Goal: Information Seeking & Learning: Learn about a topic

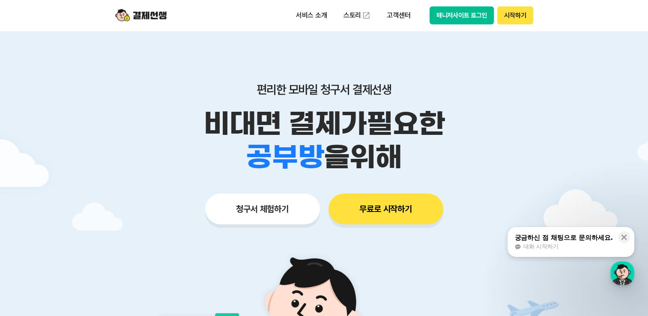
click at [467, 15] on button "매니저사이트 로그인" at bounding box center [462, 15] width 65 height 18
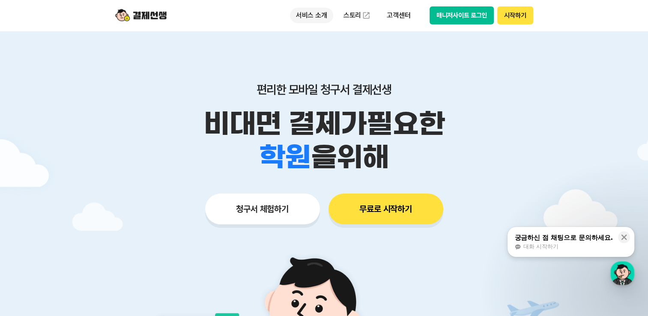
click at [307, 11] on p "서비스 소개" at bounding box center [311, 15] width 43 height 15
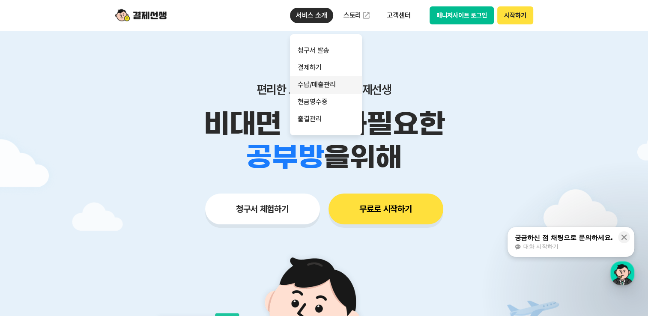
click at [326, 89] on link "수납/매출관리" at bounding box center [326, 84] width 72 height 17
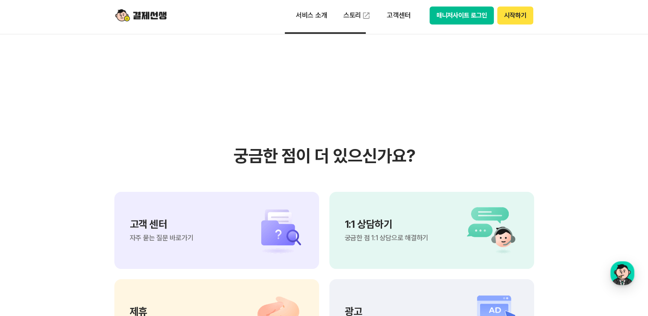
scroll to position [986, 0]
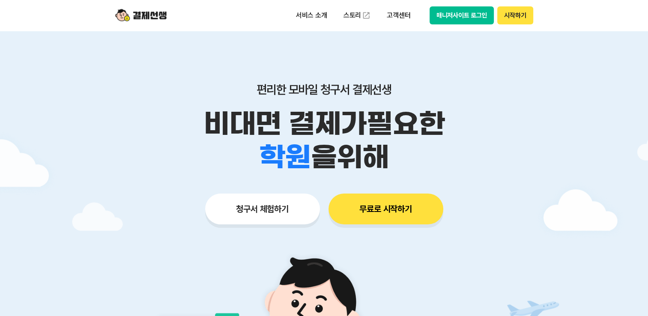
drag, startPoint x: 0, startPoint y: 0, endPoint x: 526, endPoint y: 21, distance: 526.2
click at [526, 21] on button "시작하기" at bounding box center [515, 15] width 36 height 18
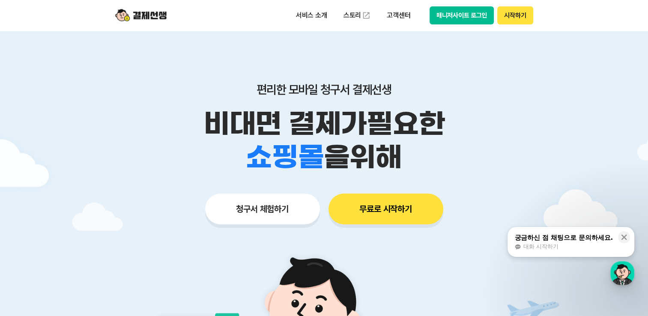
click at [441, 18] on button "매니저사이트 로그인" at bounding box center [462, 15] width 65 height 18
click at [458, 20] on button "매니저사이트 로그인" at bounding box center [462, 15] width 65 height 18
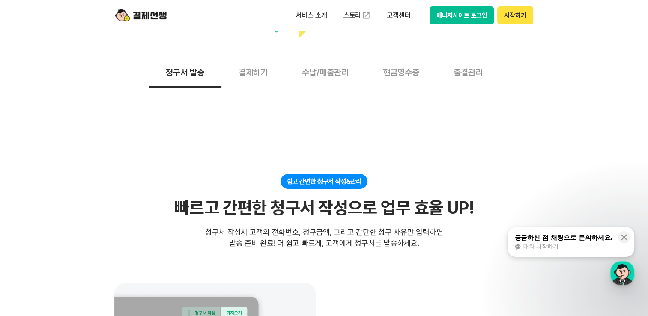
scroll to position [86, 0]
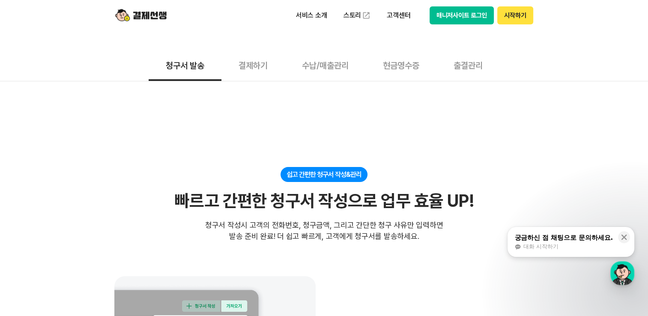
click at [337, 69] on button "수납/매출관리" at bounding box center [325, 65] width 81 height 32
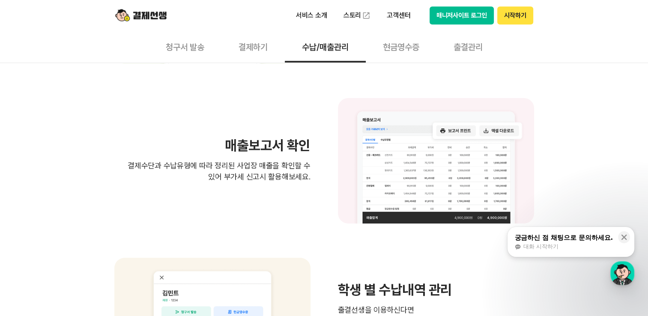
scroll to position [600, 0]
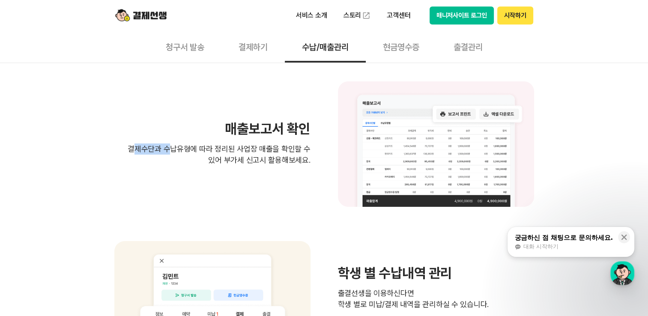
drag, startPoint x: 123, startPoint y: 149, endPoint x: 161, endPoint y: 148, distance: 38.1
click at [161, 148] on p "결제수단과 수납유형에 따라 정리된 사업장 매출을 확인할 수 있어 부가세 신고시 활용해보세요." at bounding box center [212, 155] width 196 height 22
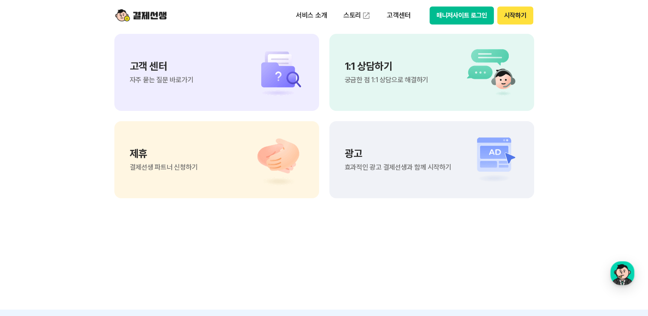
scroll to position [1114, 0]
